Goal: Register for event/course: Sign up to attend an event or enroll in a course

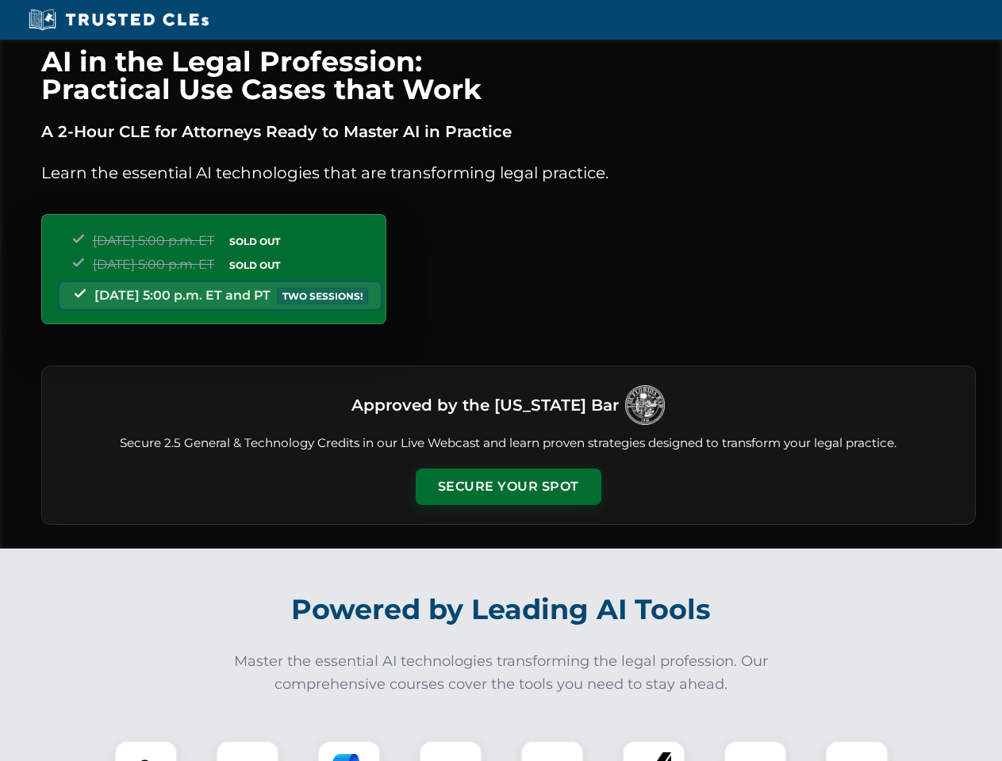
click at [507, 487] on button "Secure Your Spot" at bounding box center [509, 487] width 186 height 36
click at [146, 751] on img at bounding box center [146, 772] width 46 height 46
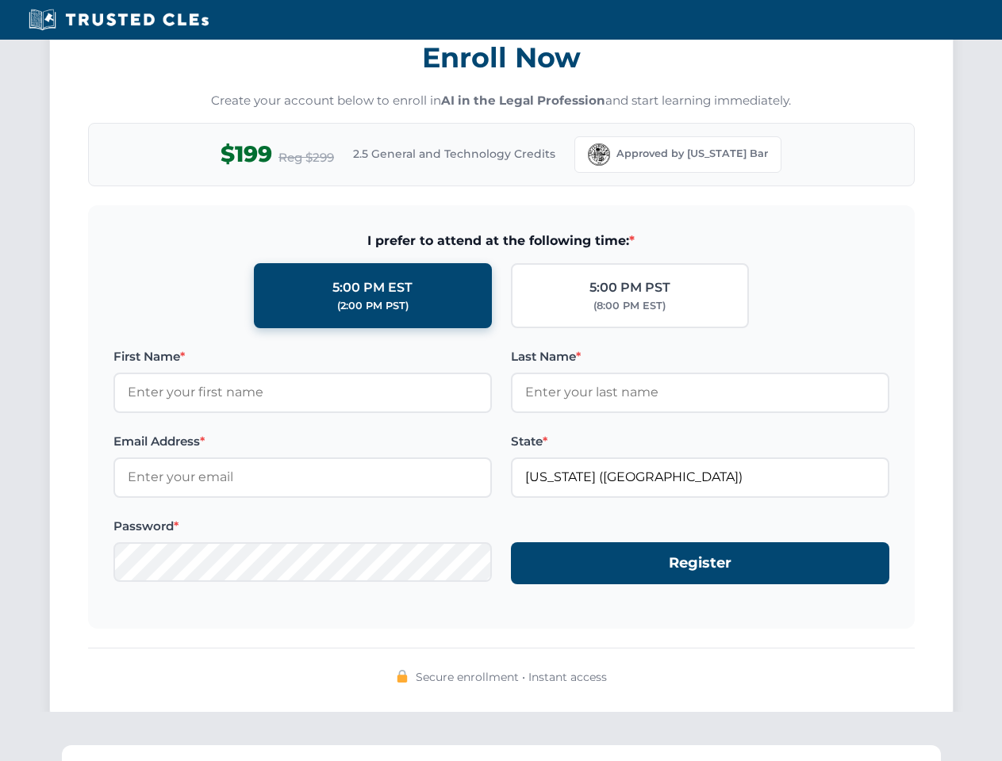
scroll to position [1557, 0]
